Goal: Task Accomplishment & Management: Use online tool/utility

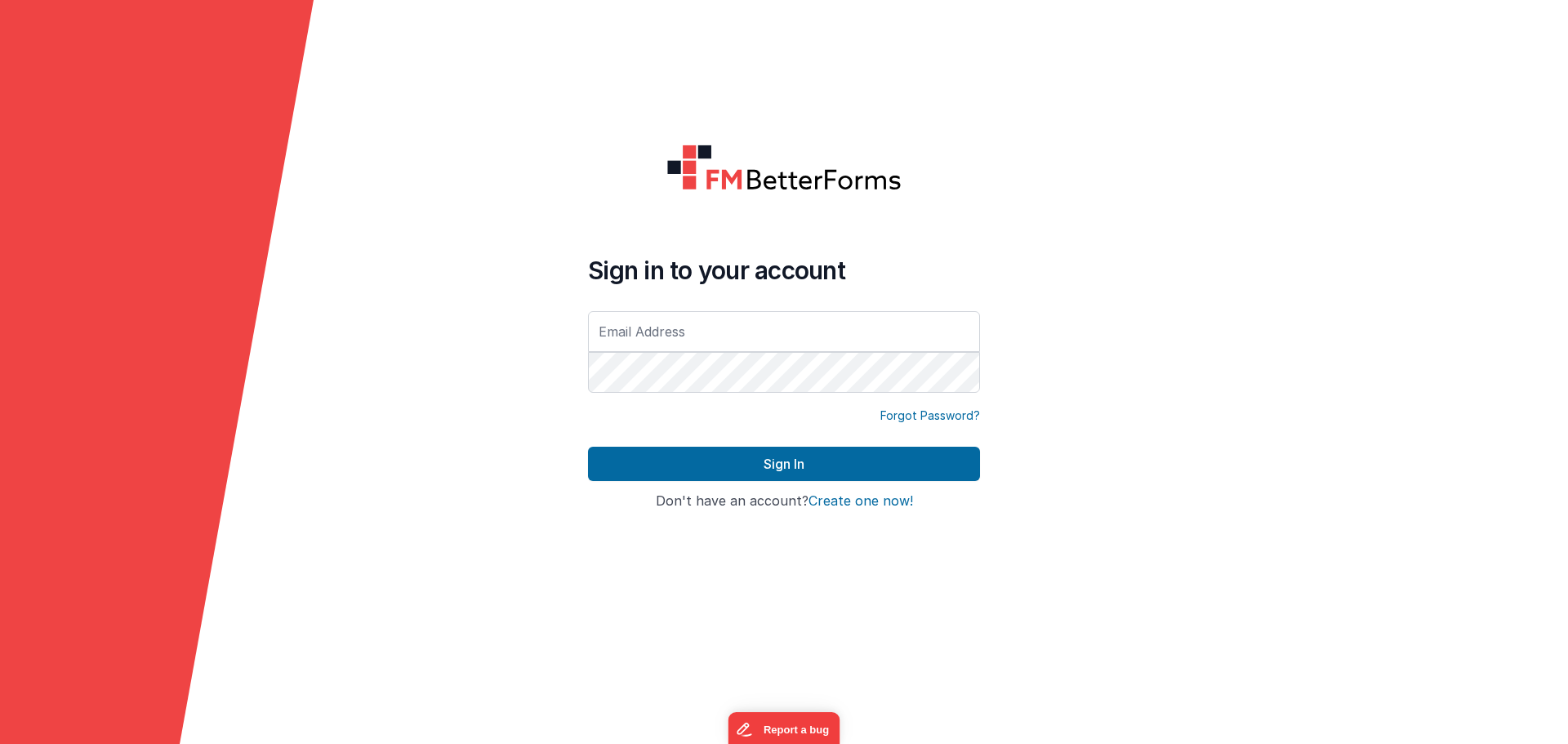
click at [588, 396] on div at bounding box center [588, 396] width 0 height 0
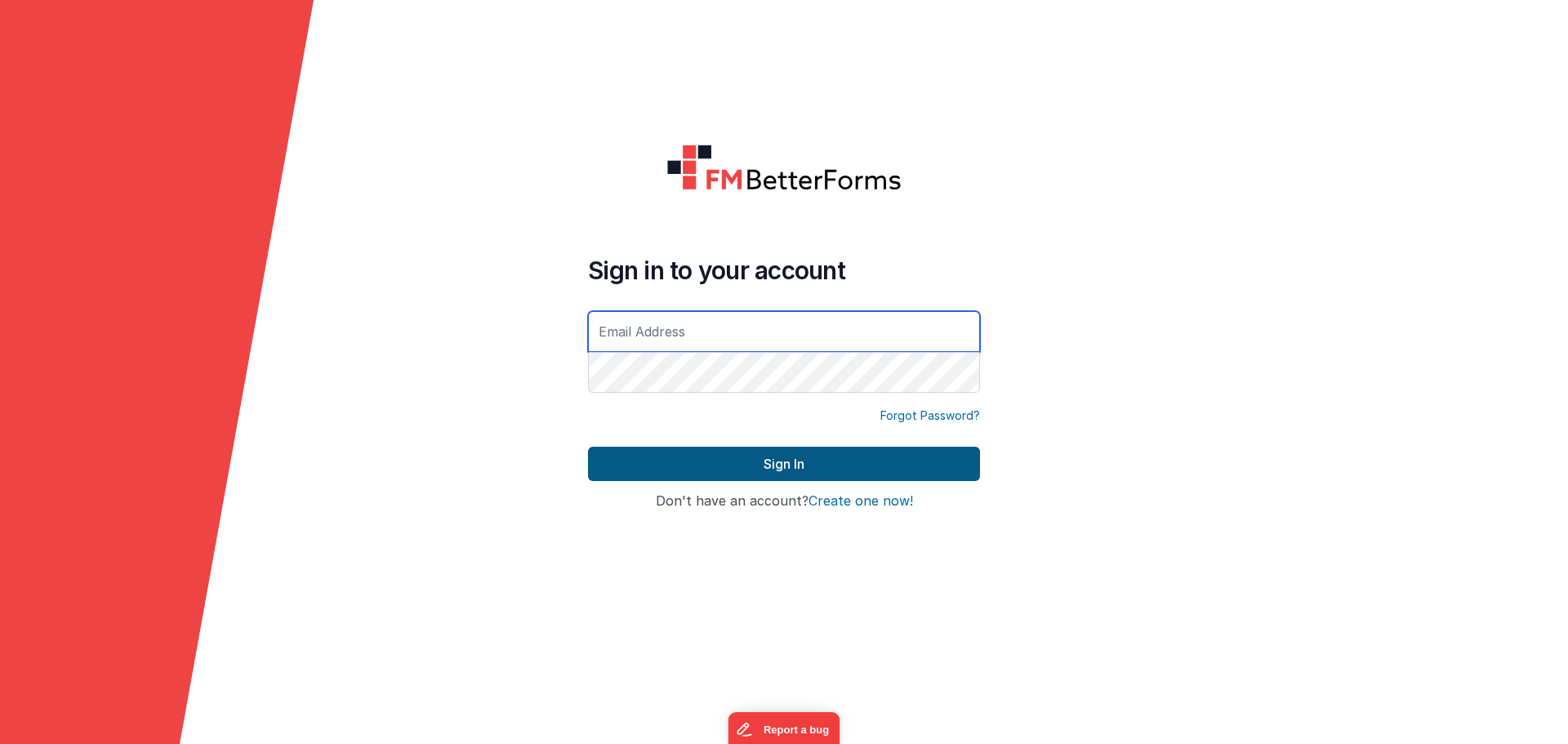
type input "[EMAIL_ADDRESS][DOMAIN_NAME]"
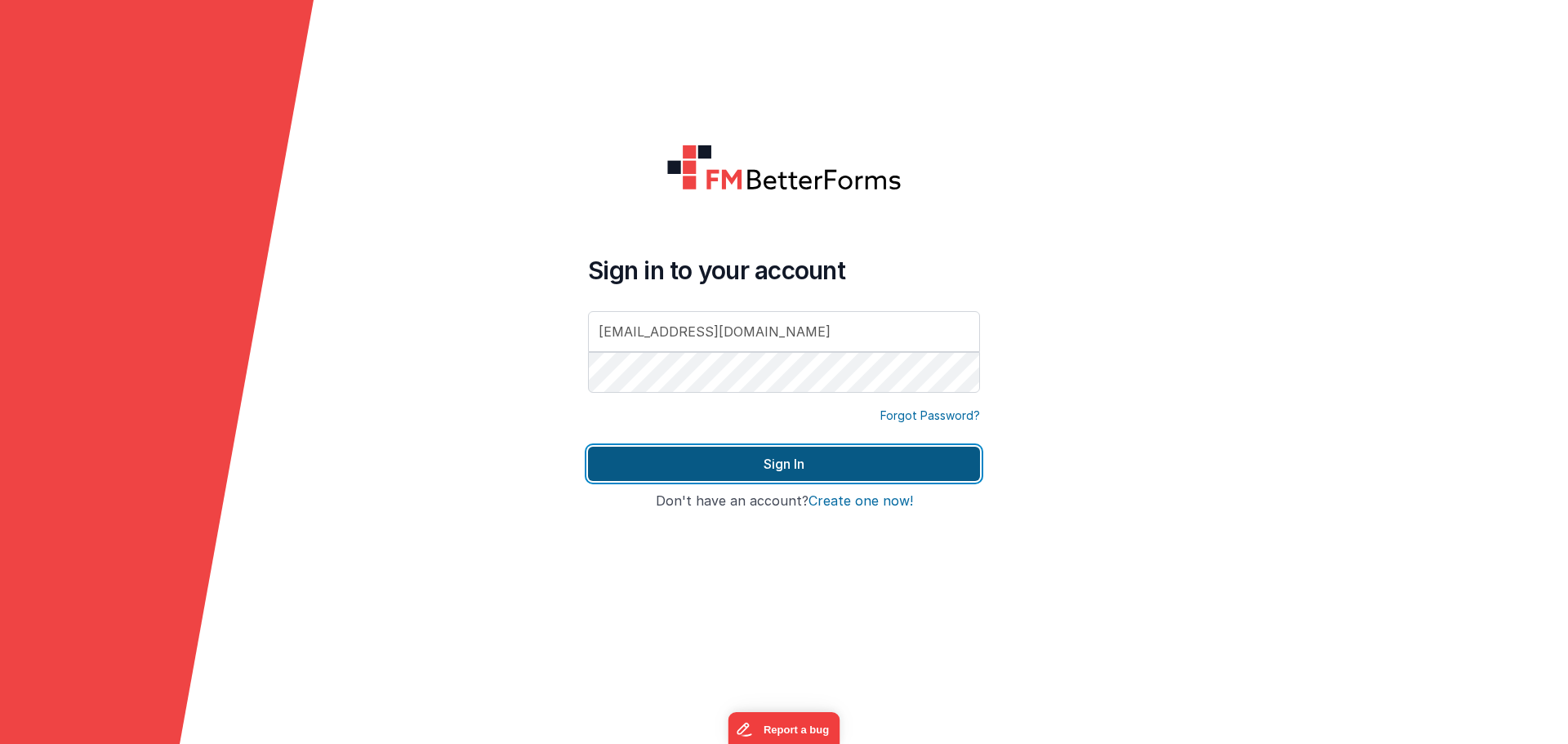
click at [747, 461] on button "Sign In" at bounding box center [784, 464] width 392 height 35
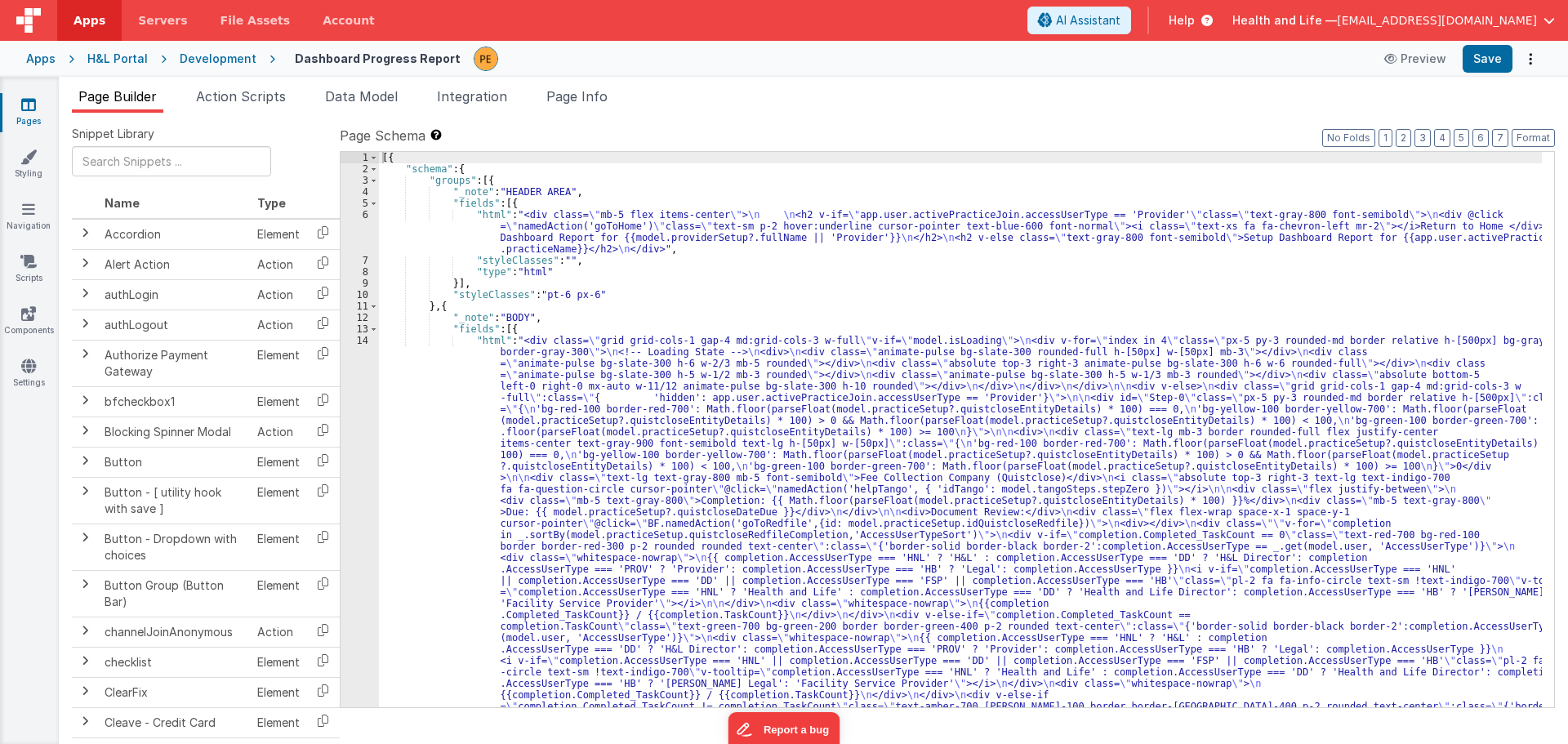
click at [238, 60] on div "Development" at bounding box center [218, 59] width 77 height 16
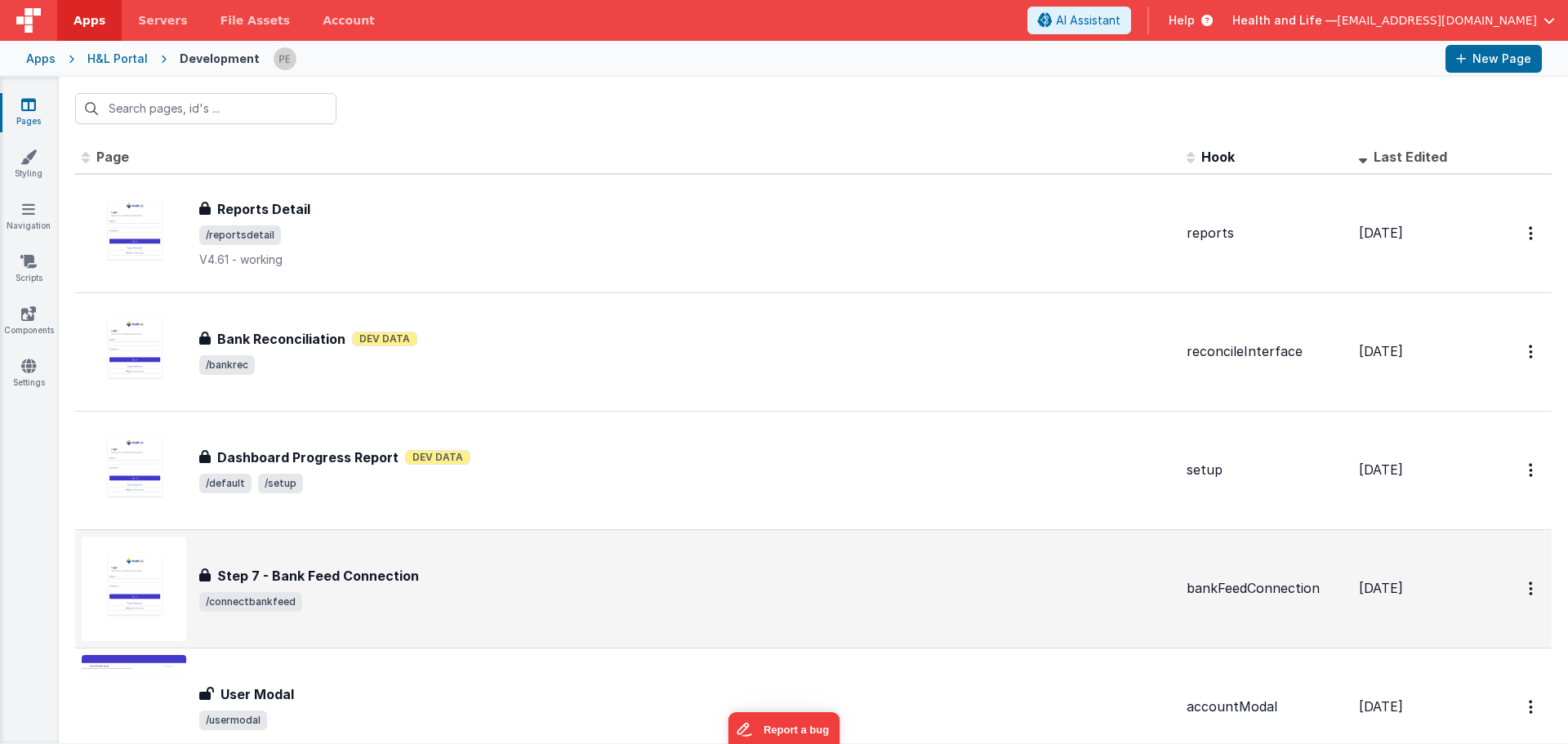
click at [420, 570] on div "Step 7 - Bank Feed Connection" at bounding box center [687, 575] width 974 height 19
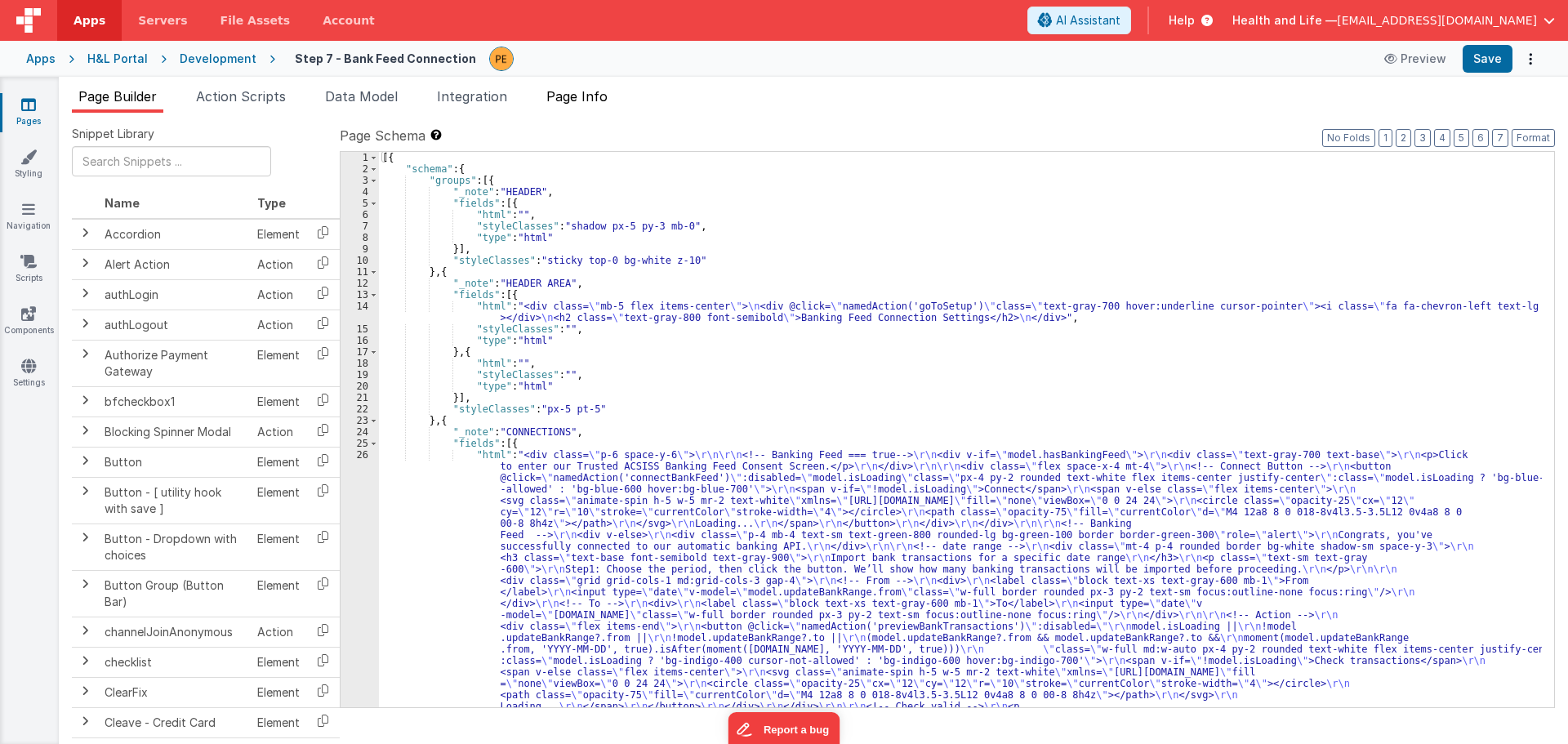
click at [577, 92] on span "Page Info" at bounding box center [578, 95] width 62 height 16
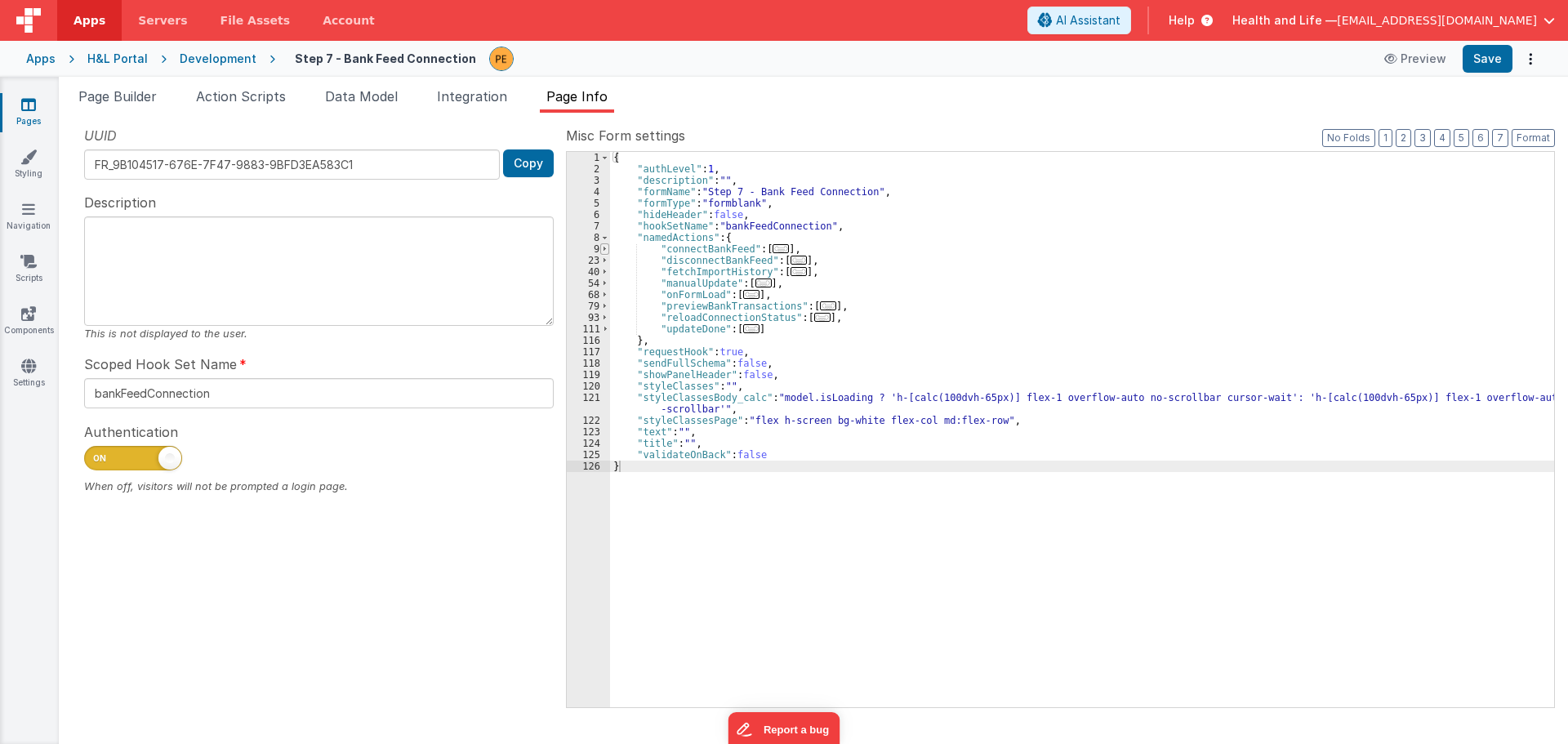
click at [605, 248] on span at bounding box center [604, 249] width 9 height 12
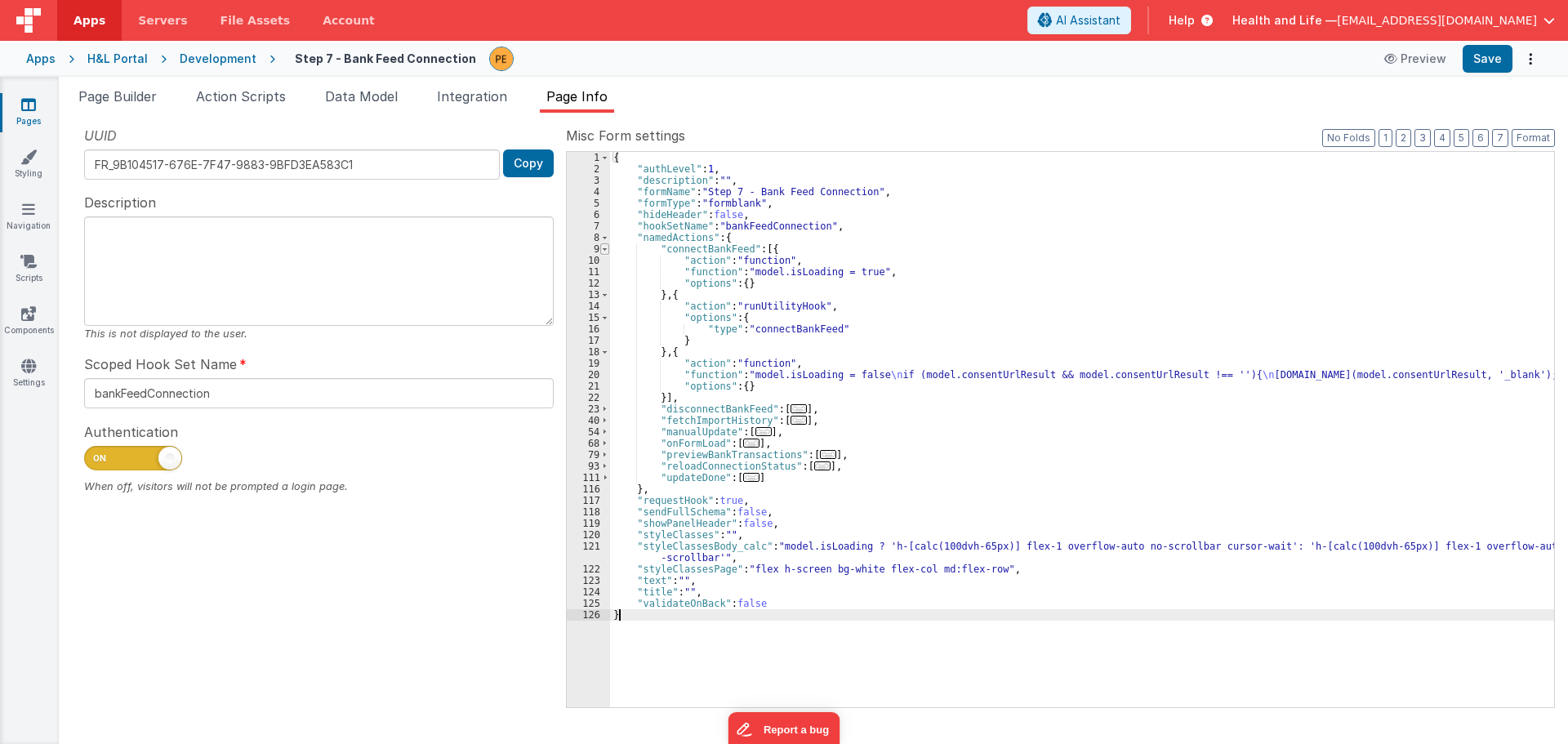
click at [605, 248] on span at bounding box center [604, 249] width 9 height 12
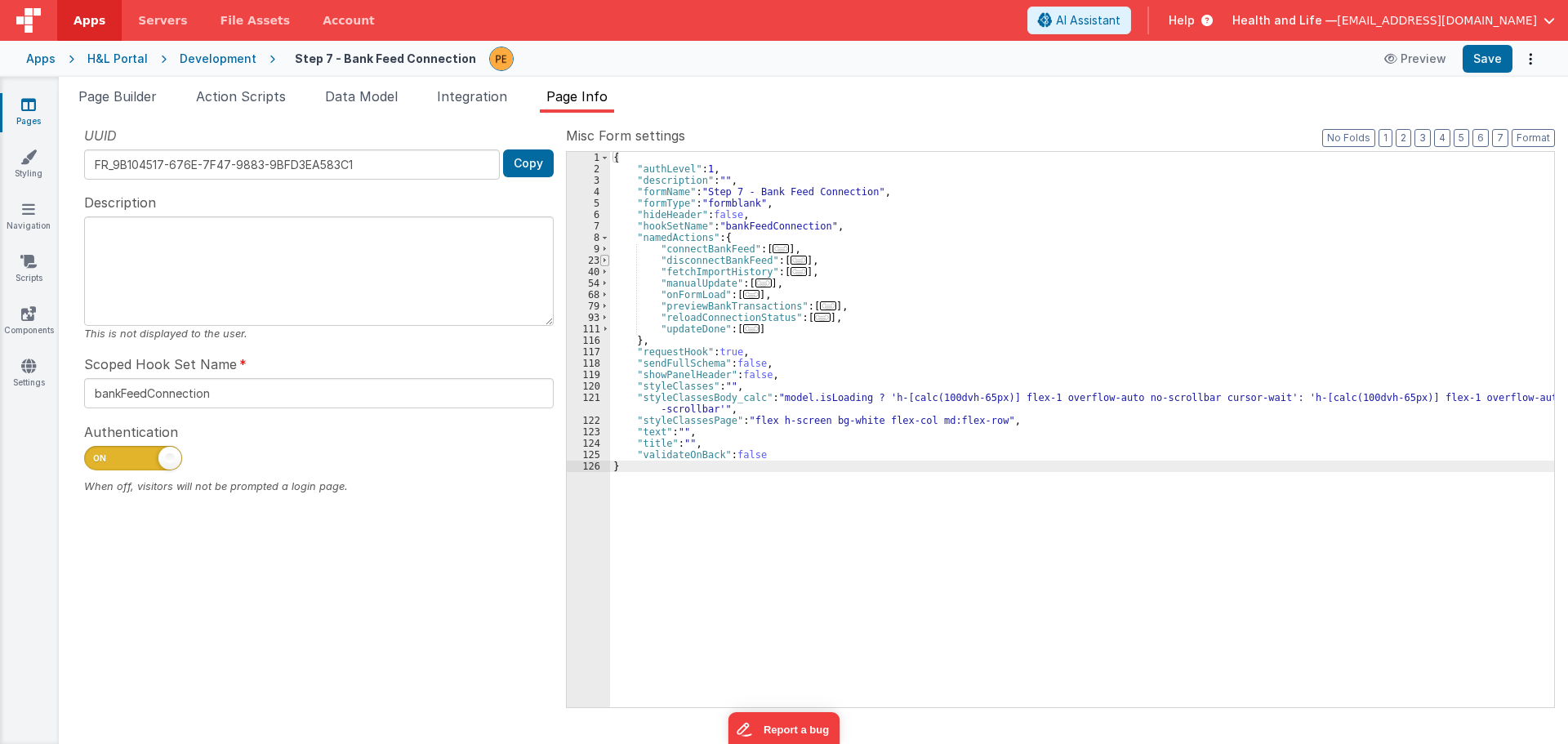
click at [605, 256] on span at bounding box center [604, 260] width 9 height 12
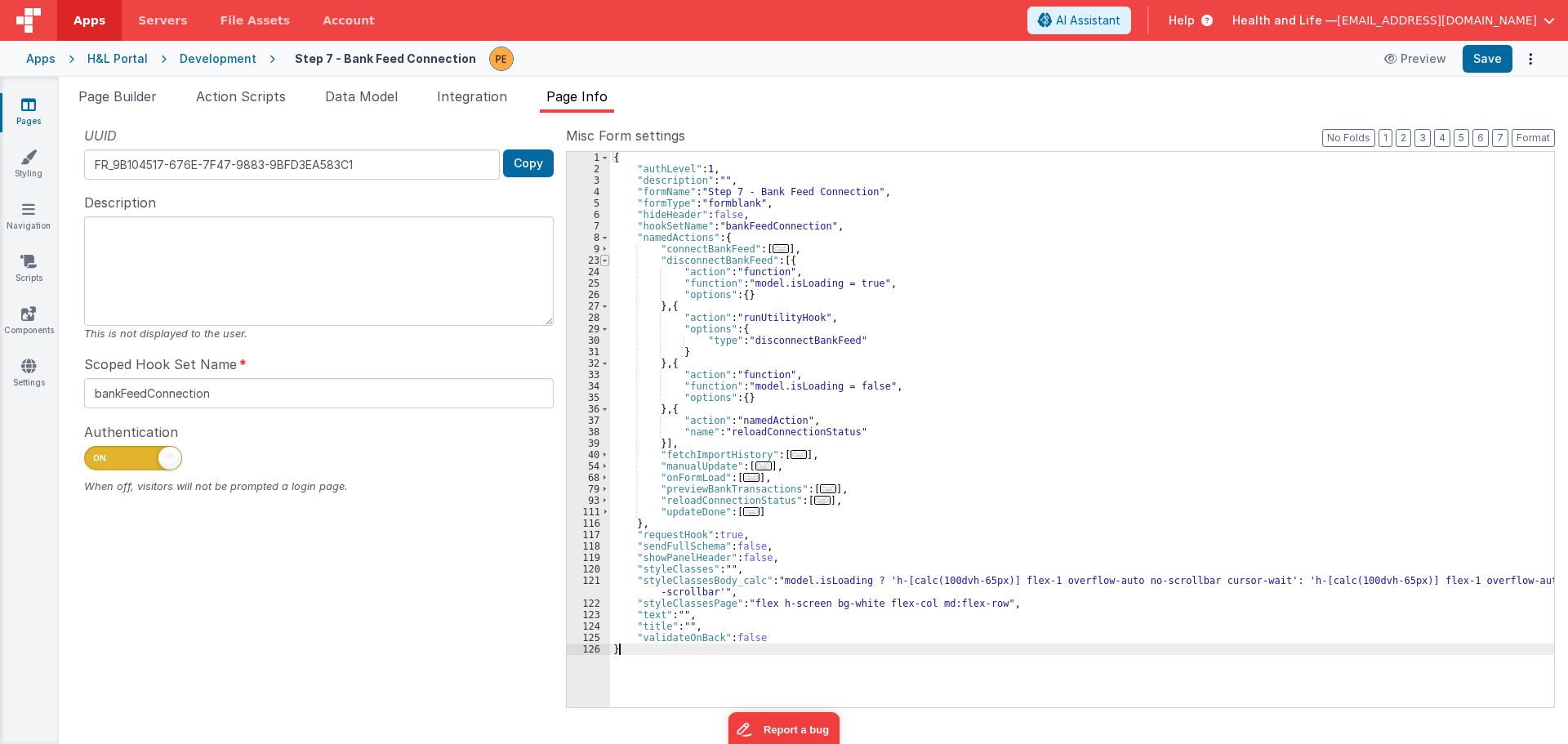
click at [605, 256] on span at bounding box center [604, 260] width 9 height 12
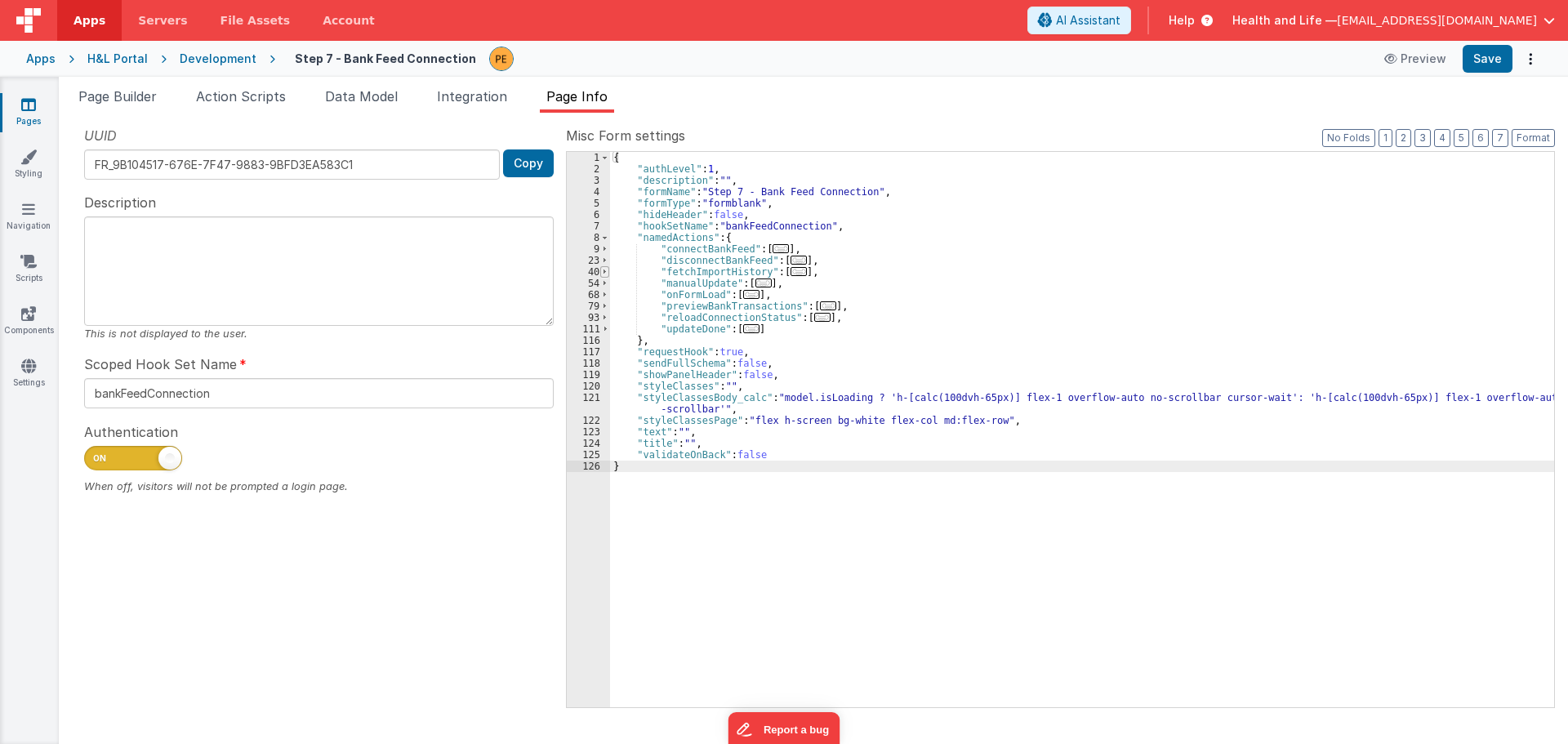
click at [605, 274] on span at bounding box center [604, 272] width 9 height 12
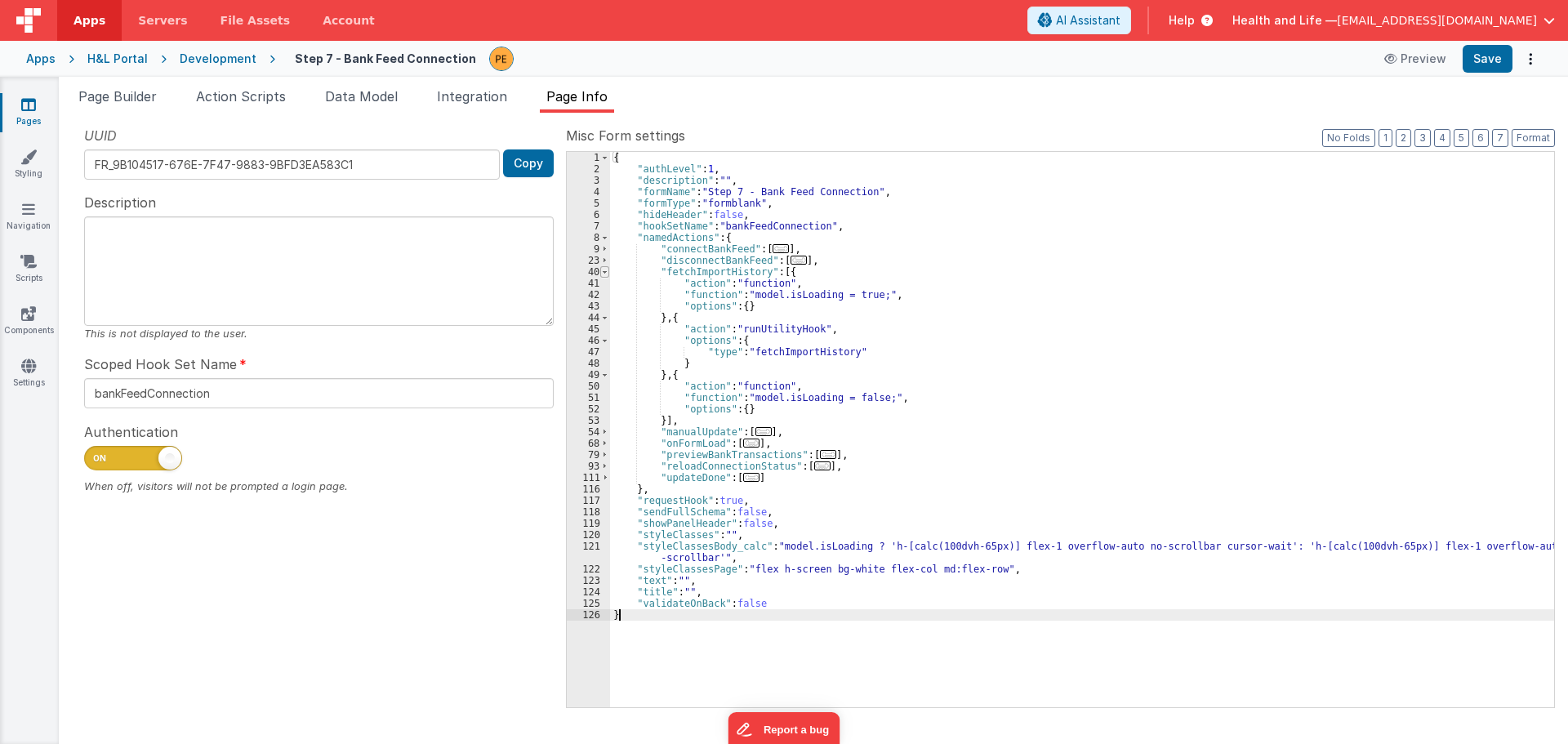
click at [605, 274] on span at bounding box center [604, 272] width 9 height 12
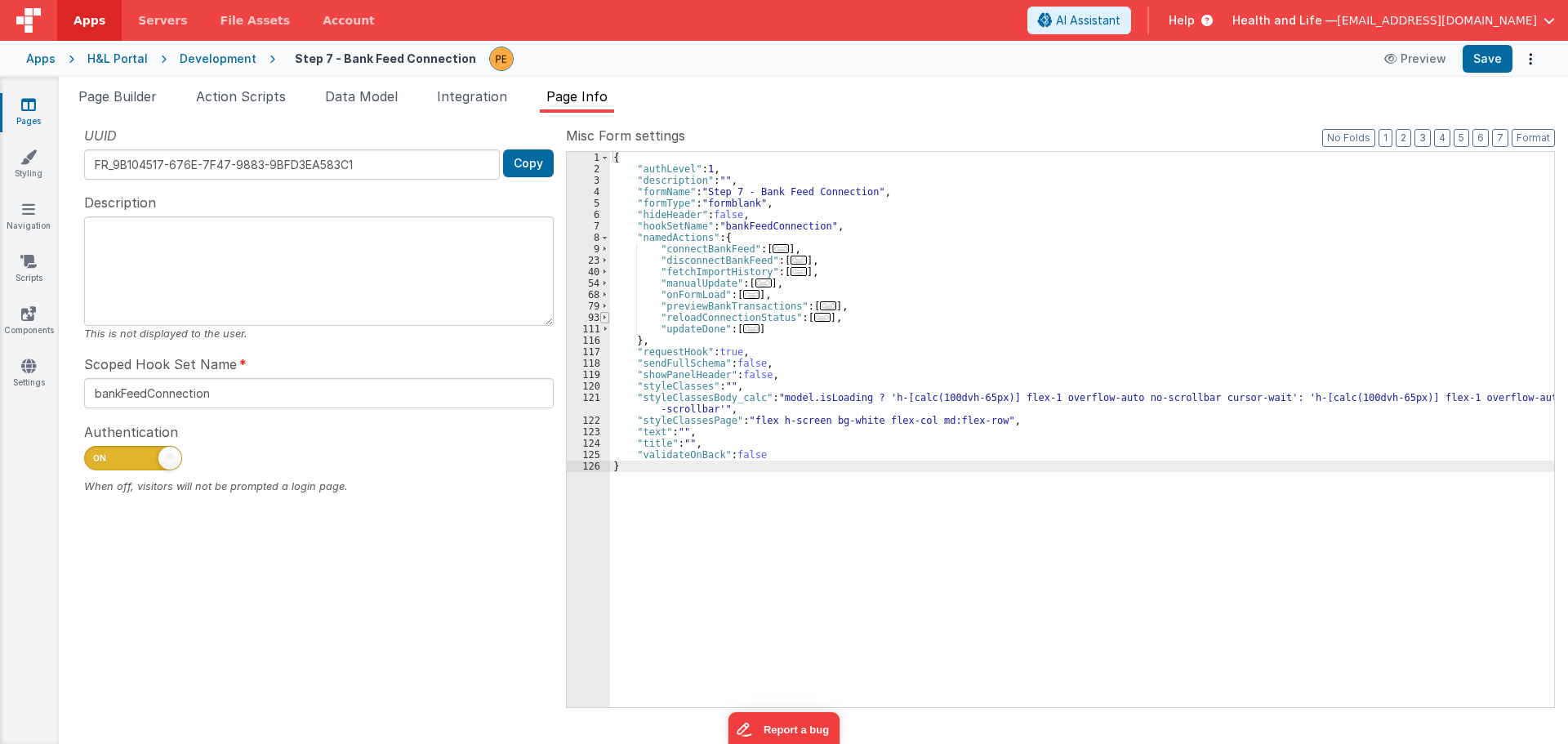
click at [606, 320] on span at bounding box center [604, 318] width 9 height 12
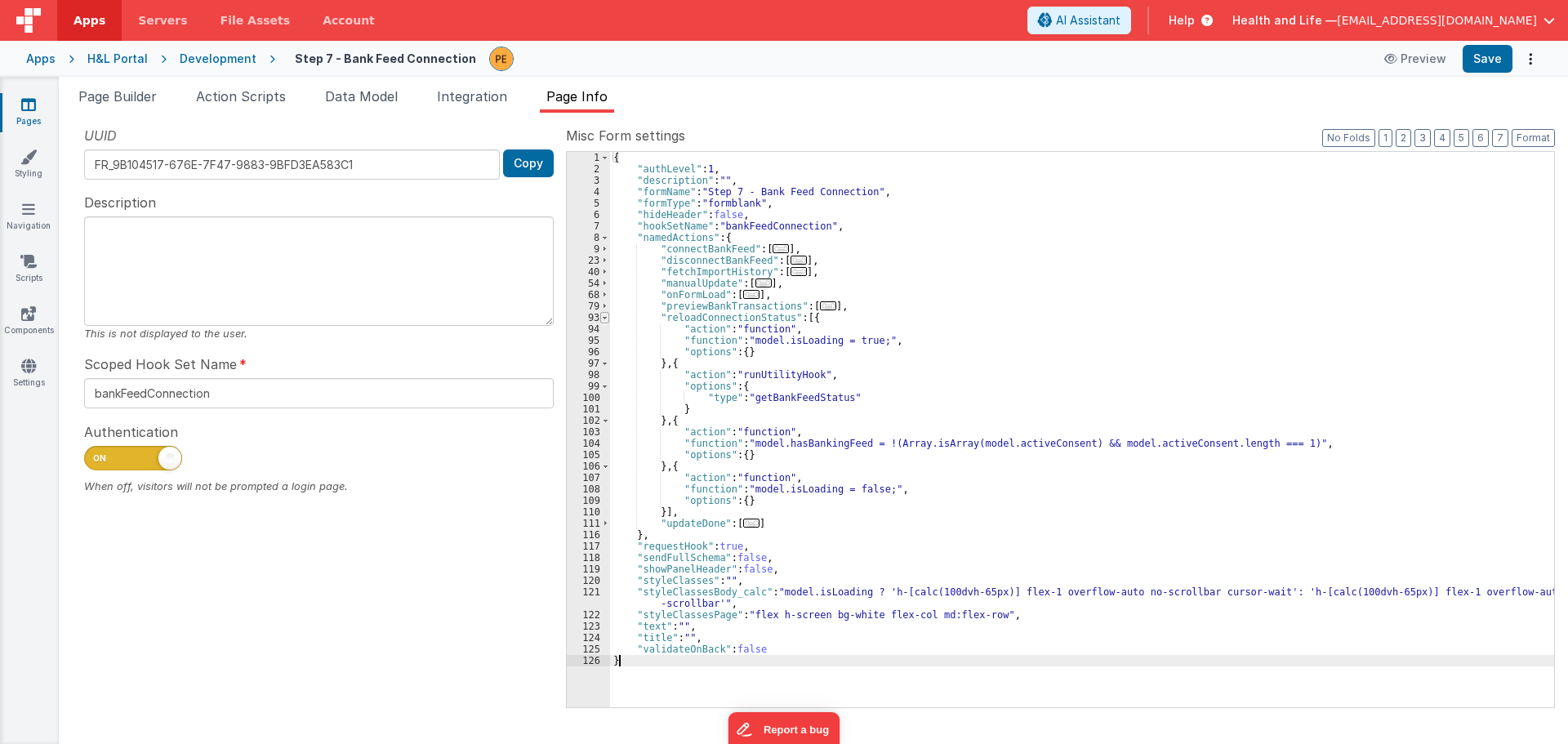
click at [606, 318] on span at bounding box center [604, 318] width 9 height 12
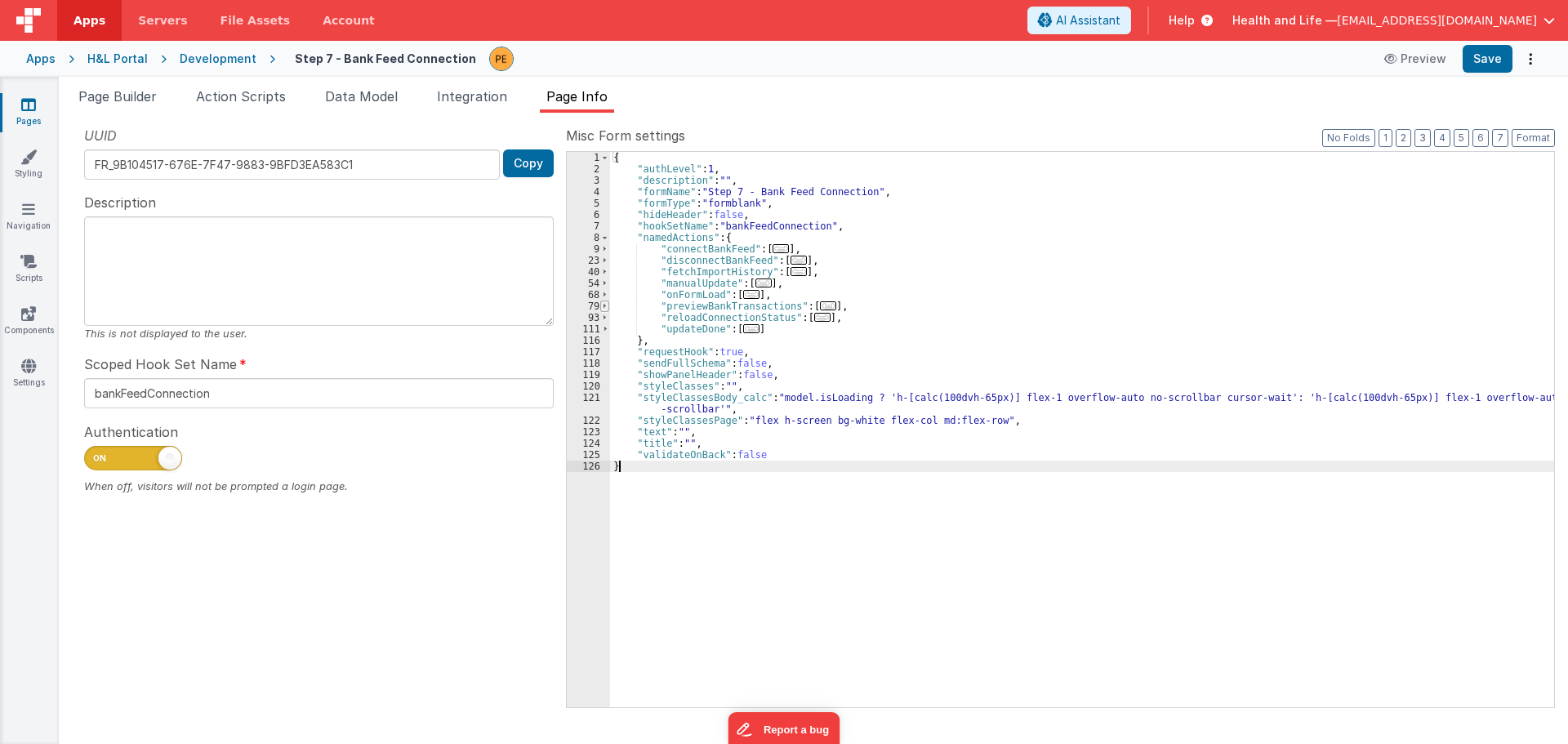
click at [606, 305] on span at bounding box center [604, 306] width 9 height 12
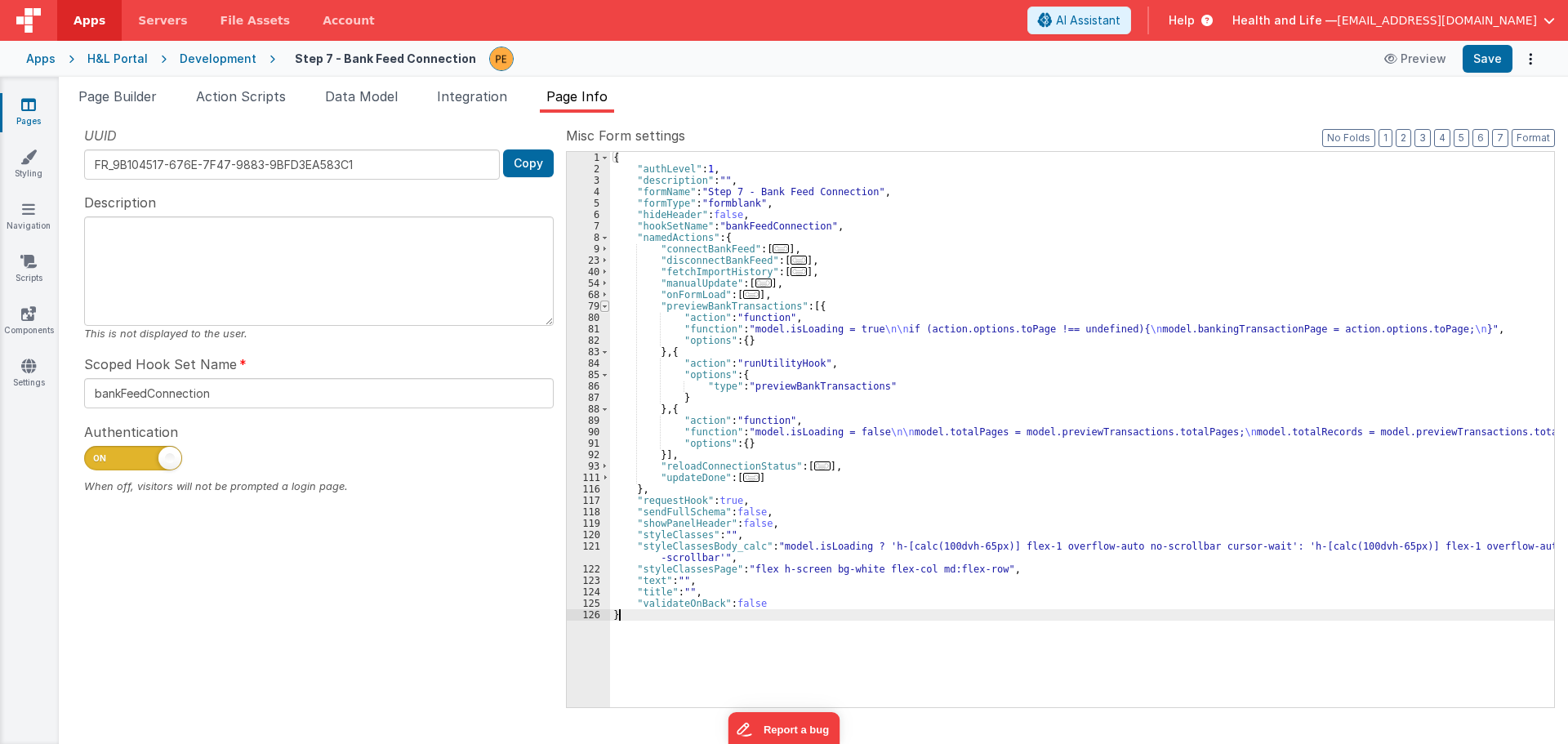
click at [606, 305] on span at bounding box center [604, 306] width 9 height 12
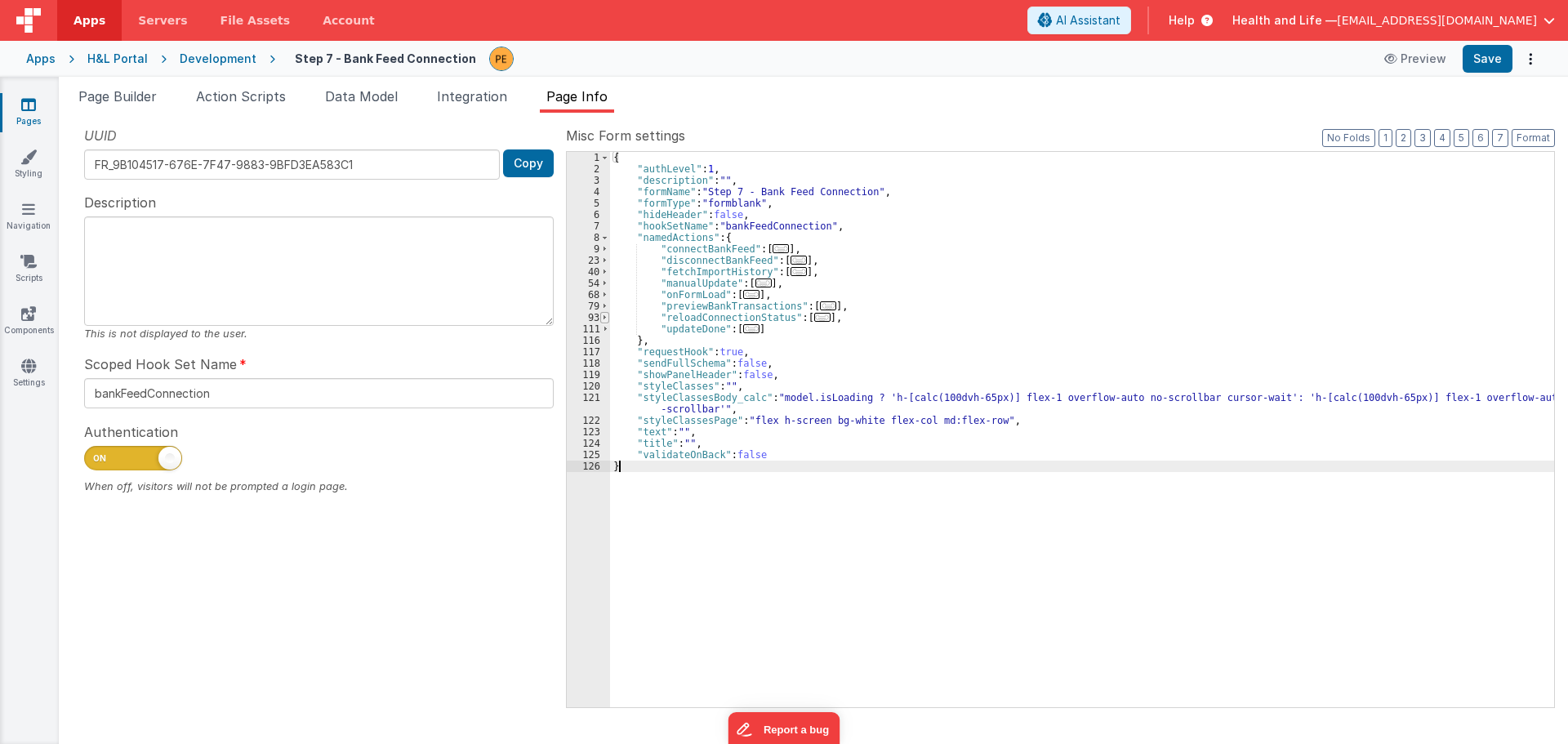
click at [606, 312] on span at bounding box center [604, 318] width 9 height 12
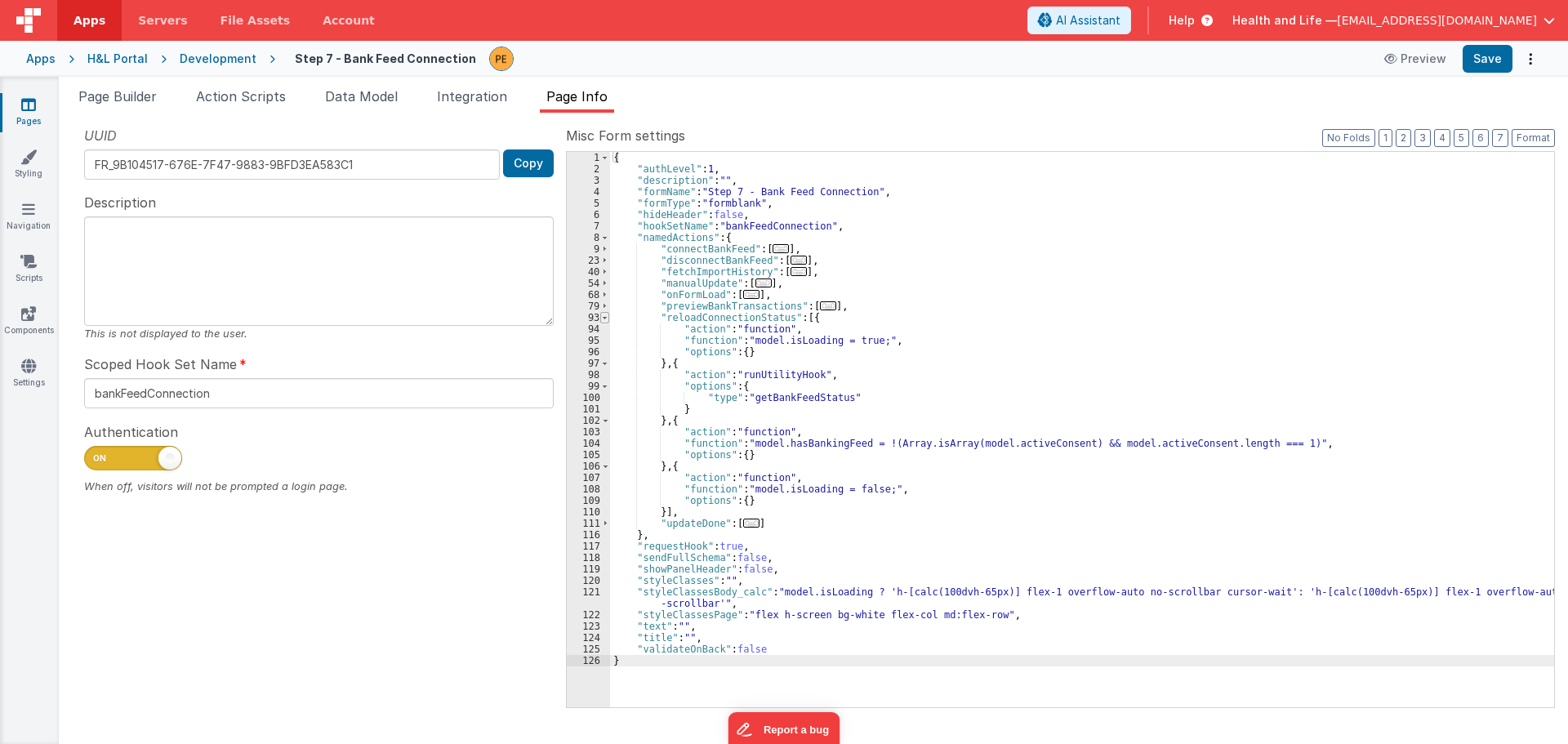
click at [606, 312] on span at bounding box center [604, 318] width 9 height 12
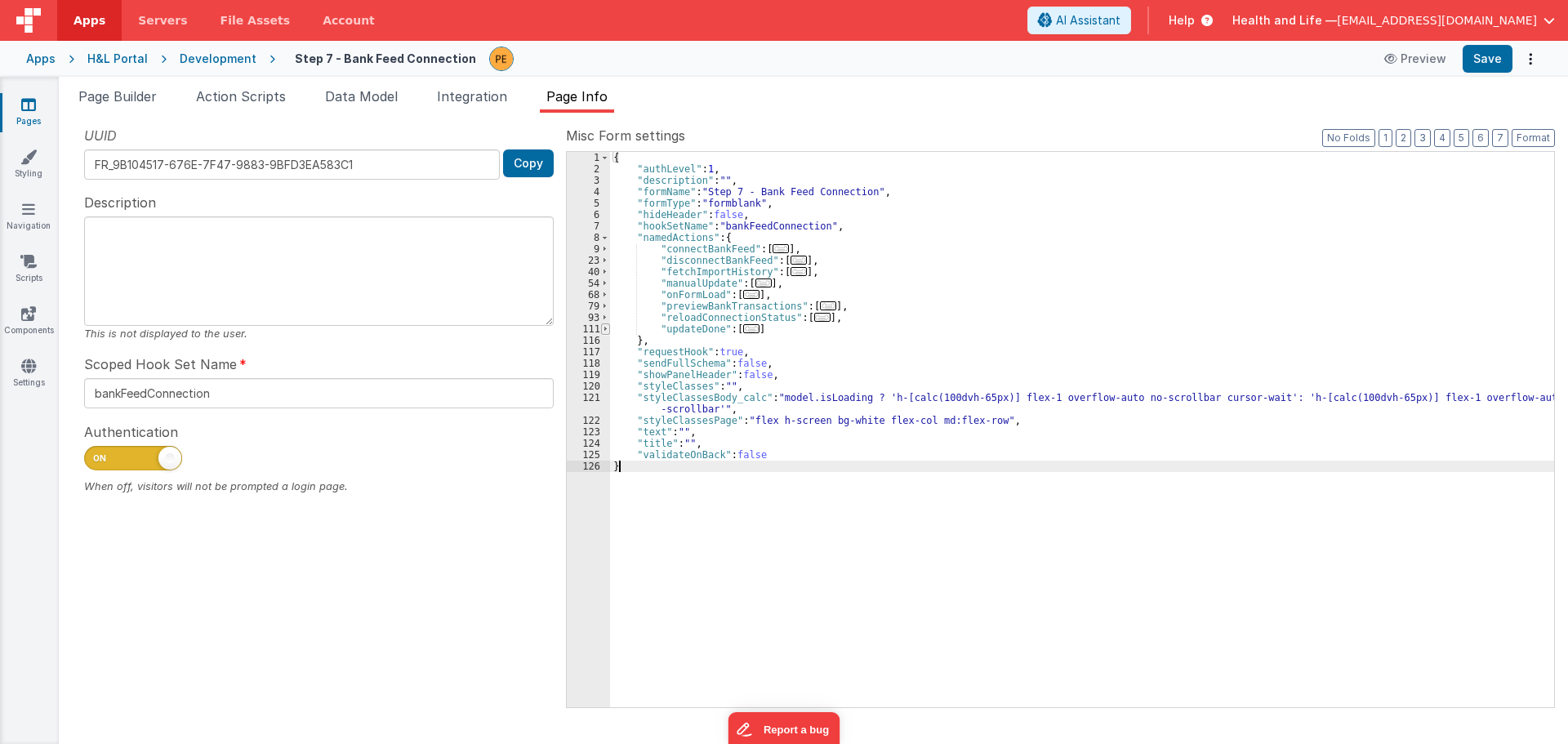
click at [607, 327] on span at bounding box center [605, 329] width 9 height 12
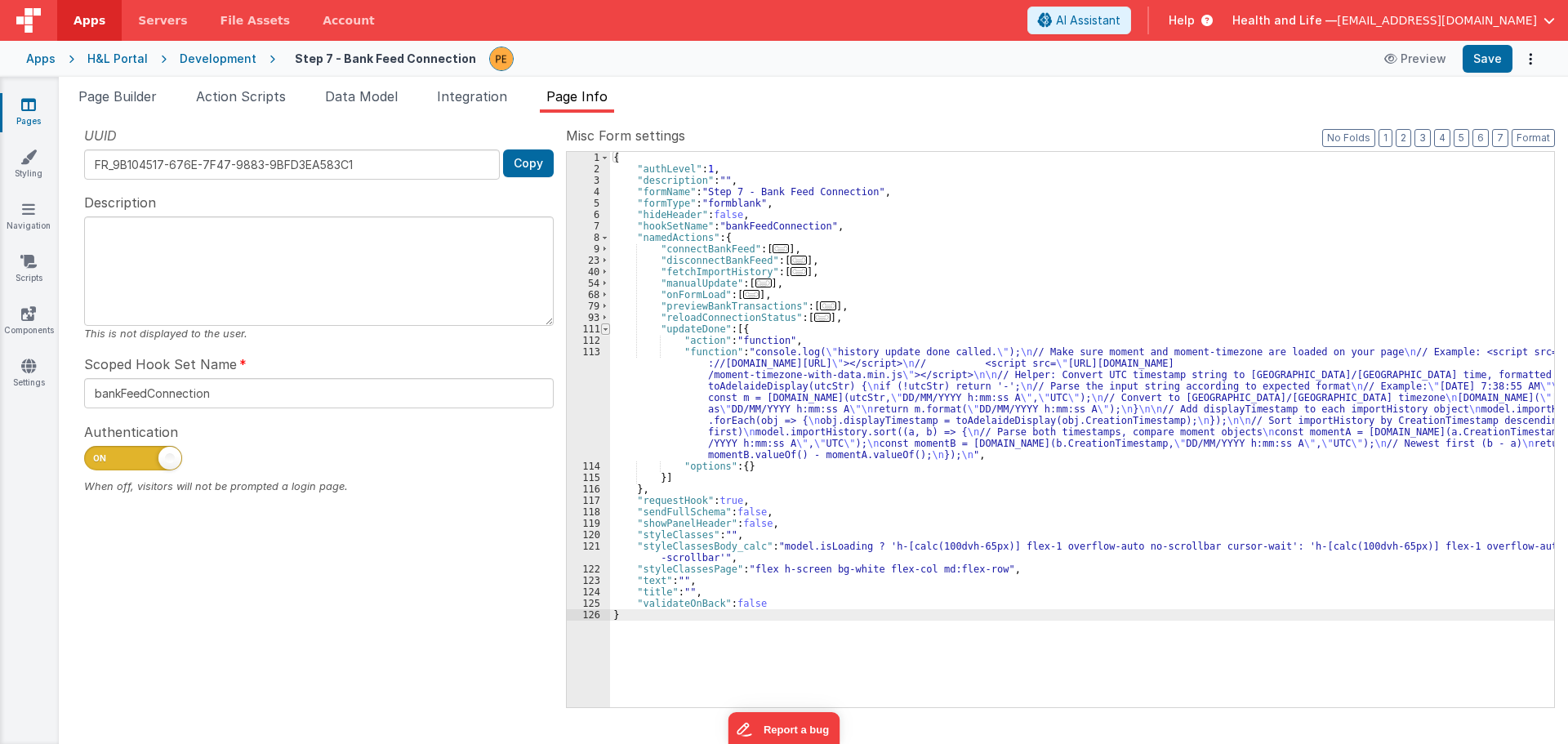
click at [607, 327] on span at bounding box center [605, 329] width 9 height 12
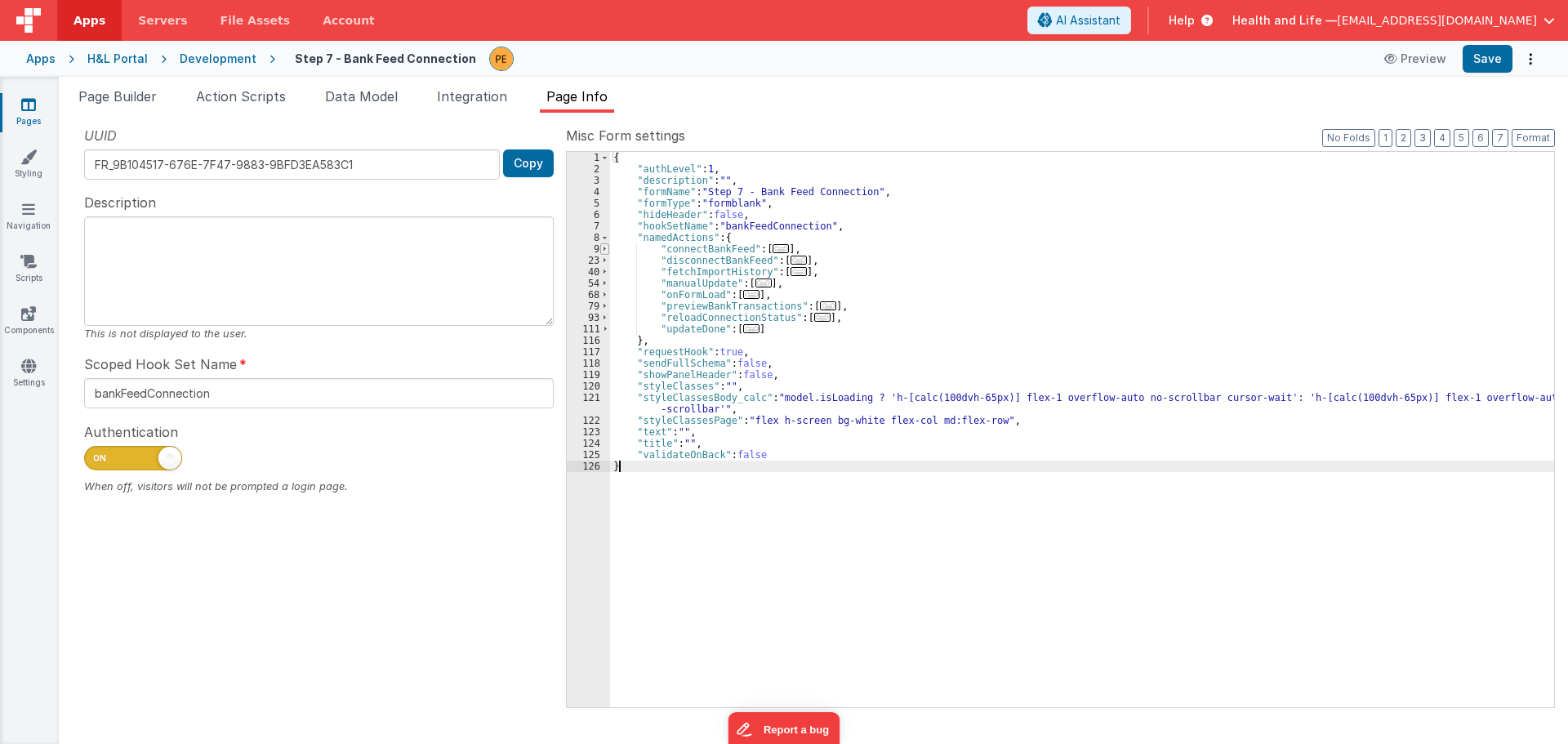
click at [608, 243] on span at bounding box center [604, 249] width 9 height 12
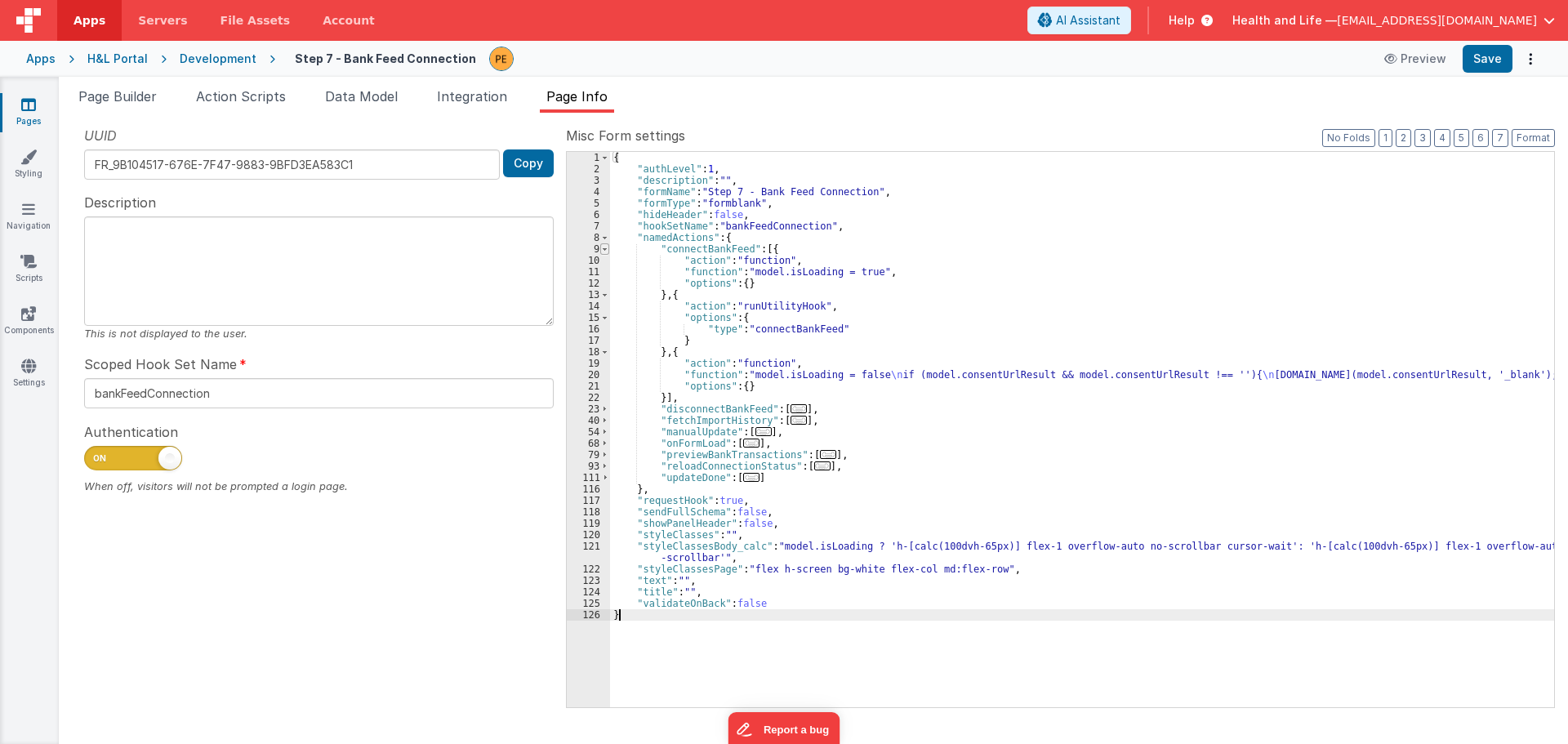
click at [608, 243] on span at bounding box center [604, 249] width 9 height 12
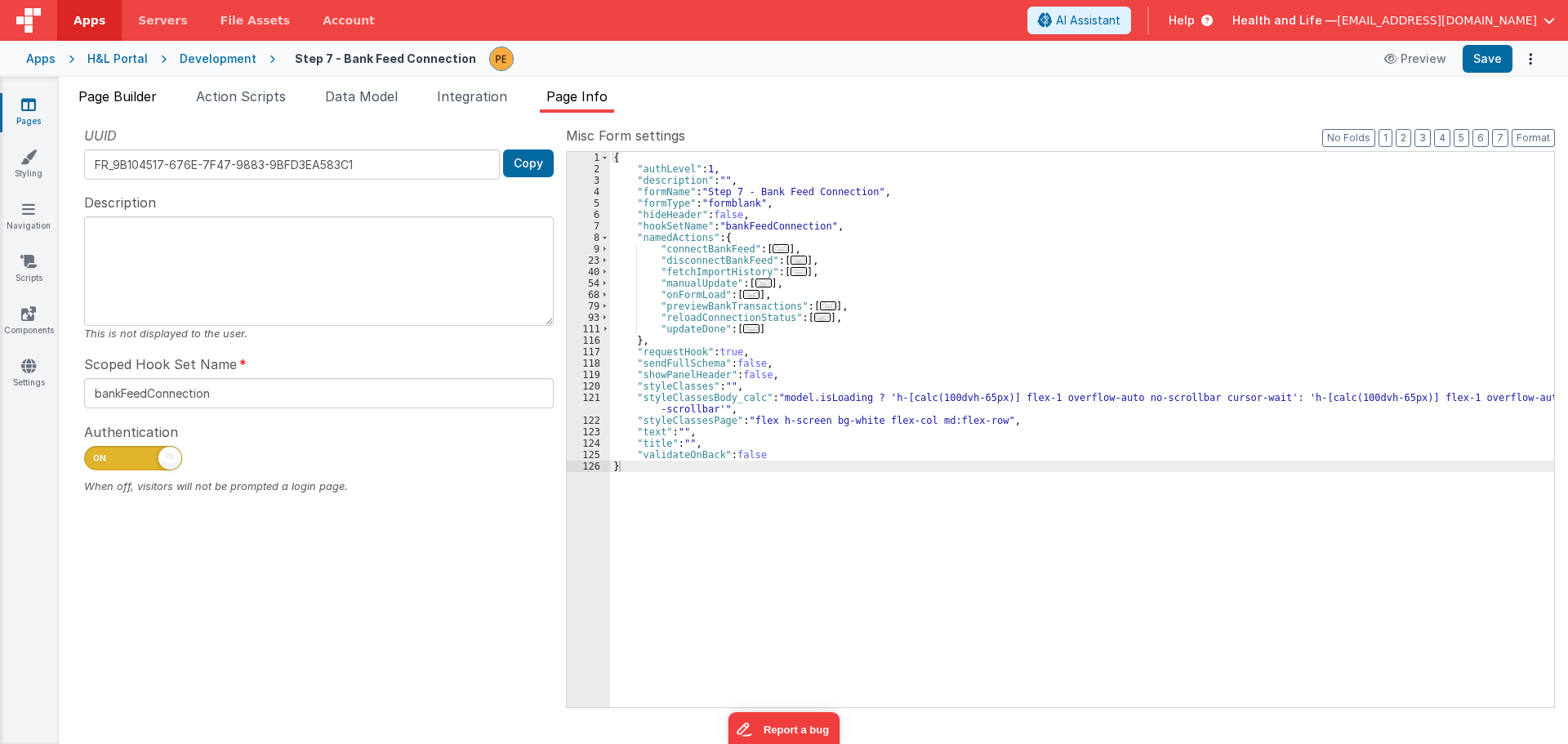
click at [109, 97] on span "Page Builder" at bounding box center [117, 95] width 78 height 16
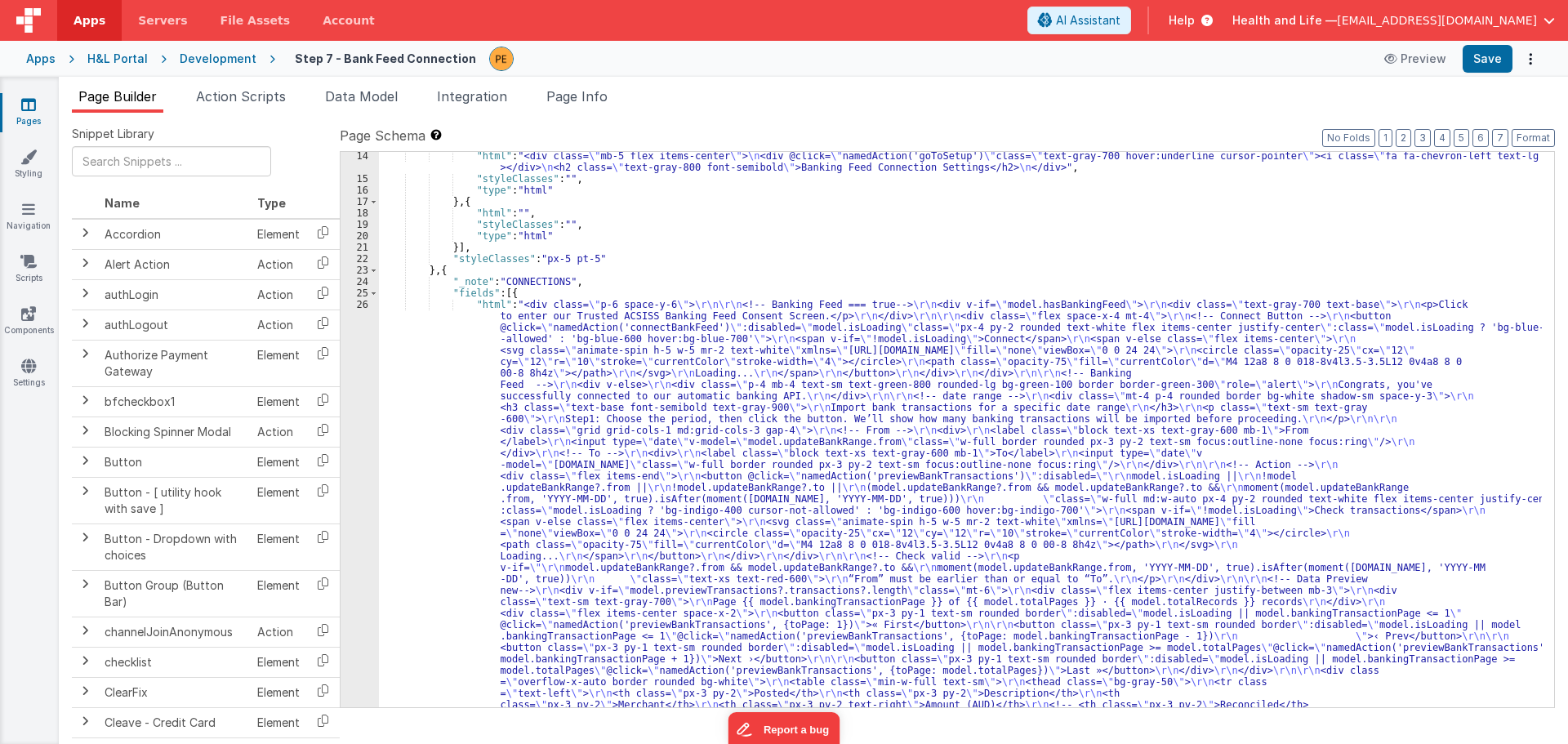
scroll to position [150, 0]
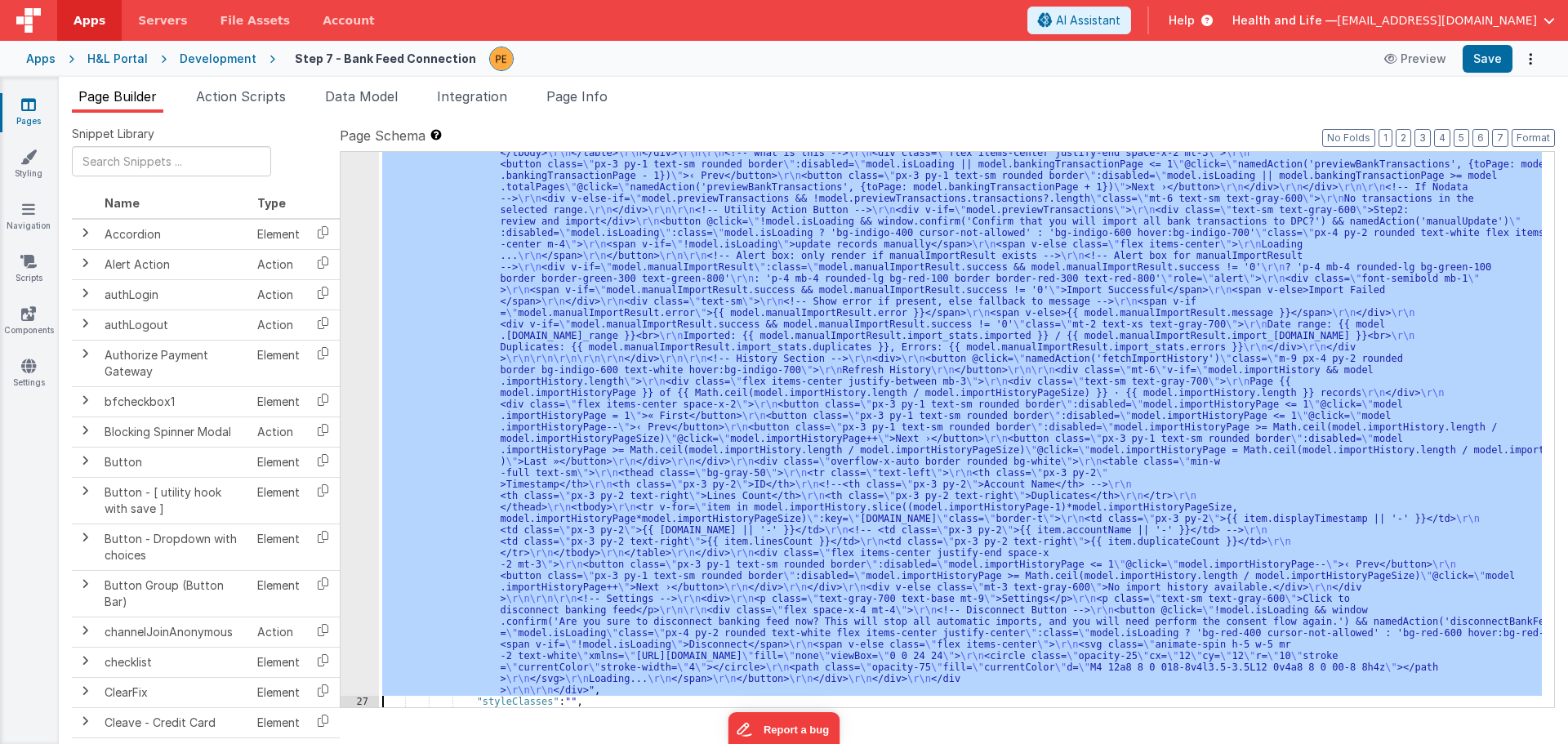
scroll to position [816, 0]
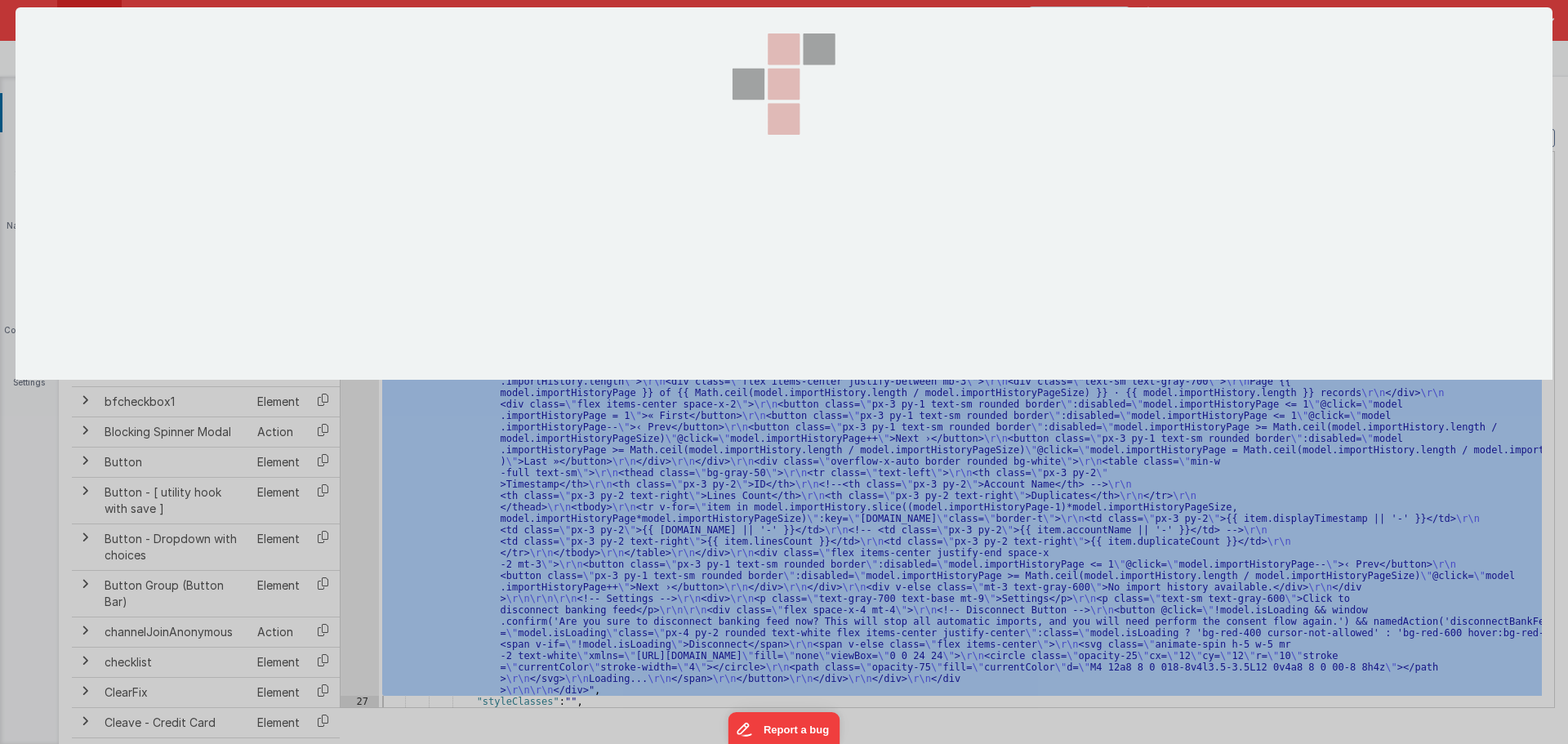
click at [352, 382] on div at bounding box center [784, 372] width 1537 height 729
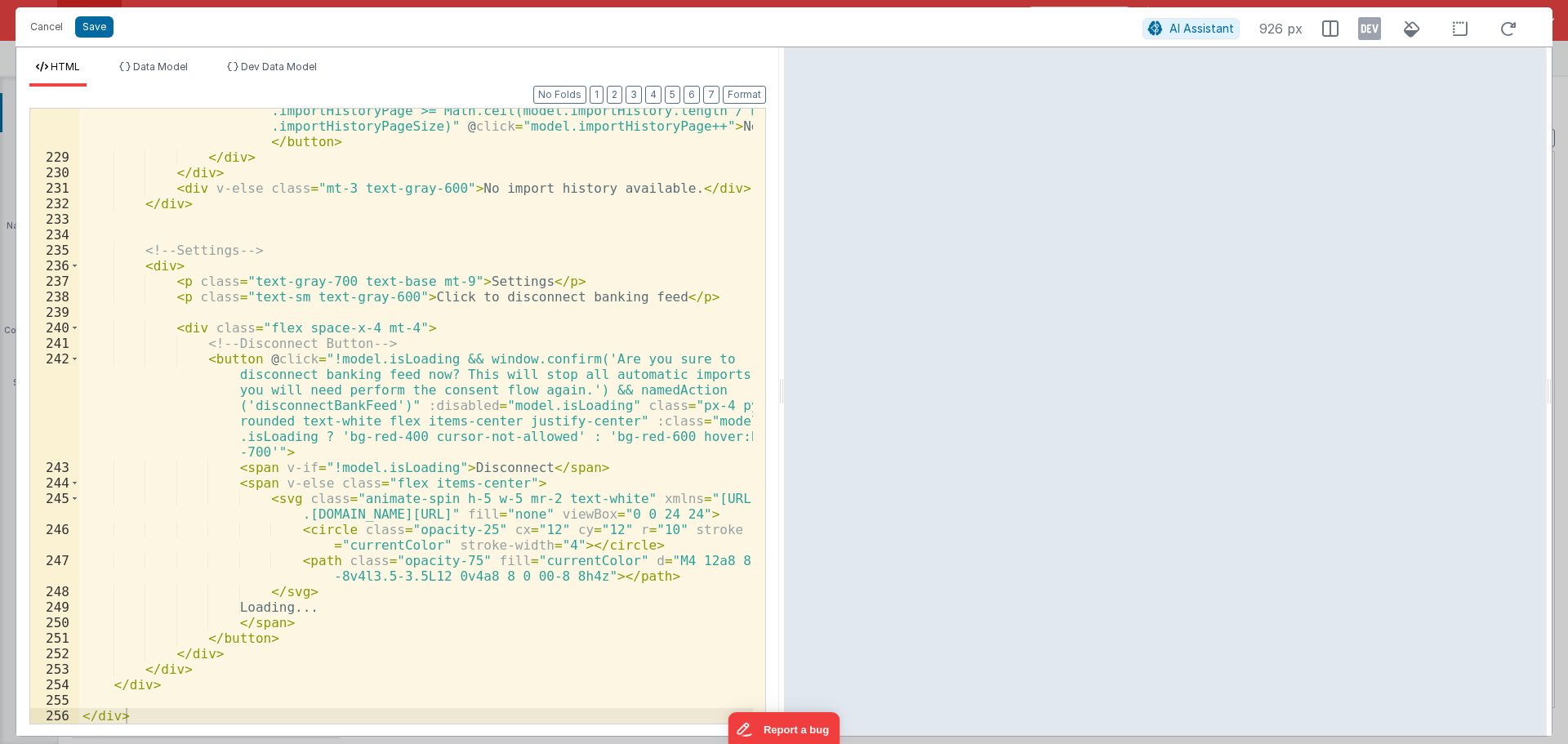
scroll to position [4704, 0]
click at [35, 18] on button "Cancel" at bounding box center [46, 27] width 49 height 23
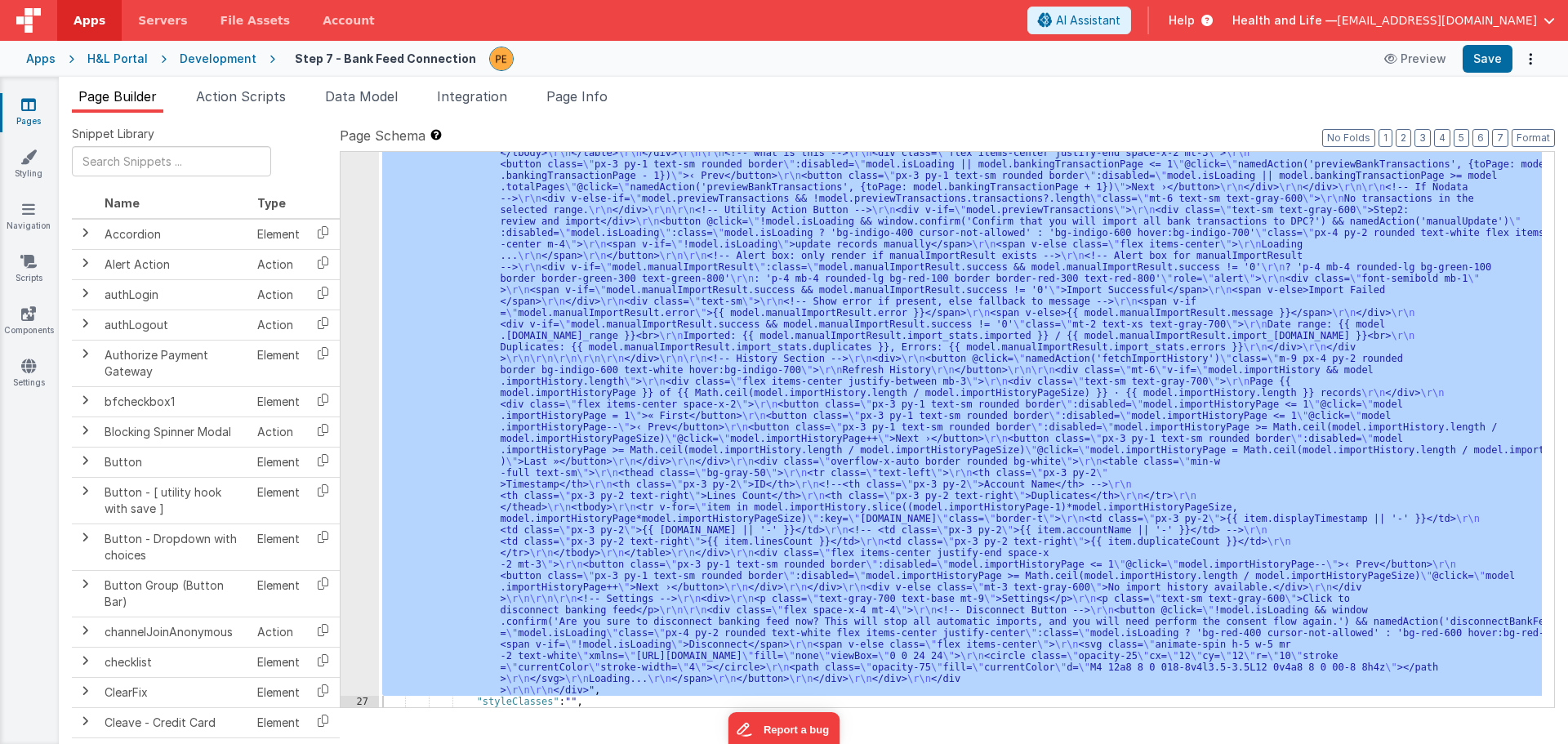
click at [659, 365] on div ""html" : "<div class= \" p-6 space-y-6 \" > \r\n\r\n <!-- Banking Feed === true…" at bounding box center [960, 430] width 1163 height 555
